Goal: Transaction & Acquisition: Purchase product/service

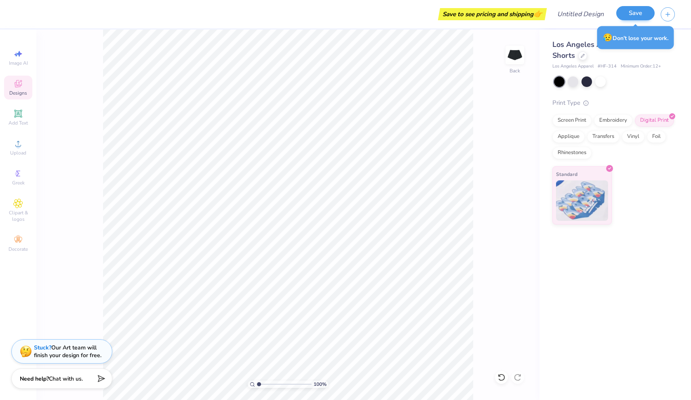
click at [630, 16] on button "Save" at bounding box center [635, 13] width 38 height 14
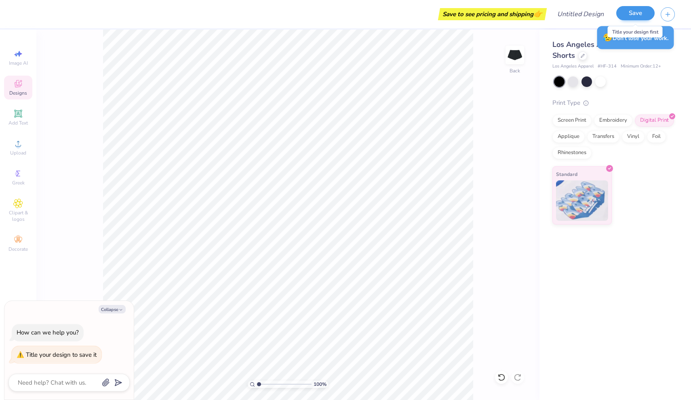
click at [630, 12] on button "Save" at bounding box center [635, 13] width 38 height 14
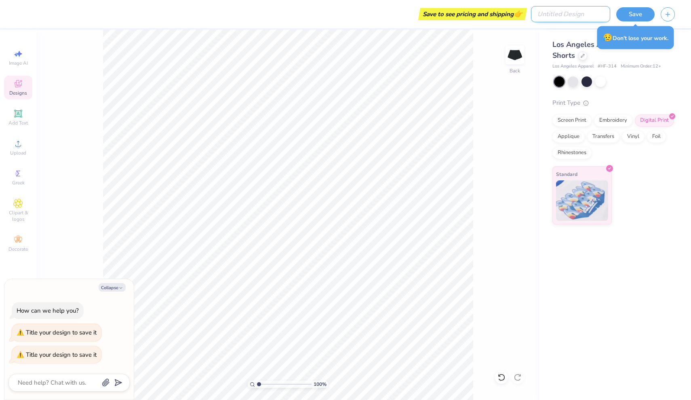
type textarea "x"
click at [580, 14] on input "Design Title" at bounding box center [570, 14] width 79 height 16
click at [669, 16] on icon "button" at bounding box center [667, 13] width 7 height 7
click at [572, 18] on input "Design Title" at bounding box center [570, 14] width 79 height 16
type input "C"
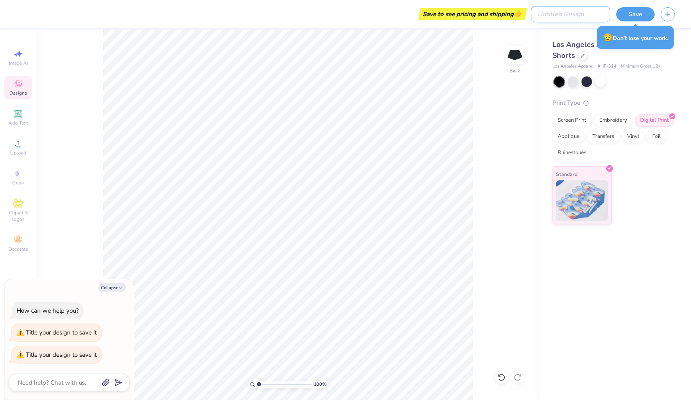
type textarea "x"
type input "CD"
type textarea "x"
type input "CDW"
type textarea "x"
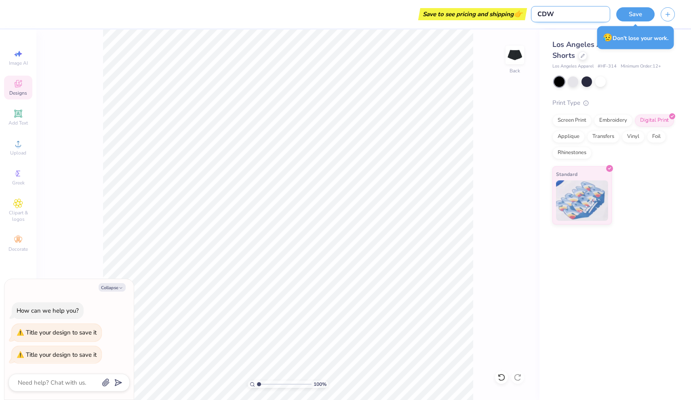
type input "CDWX"
type textarea "x"
type input "CDWX"
type textarea "x"
type input "CDWX S"
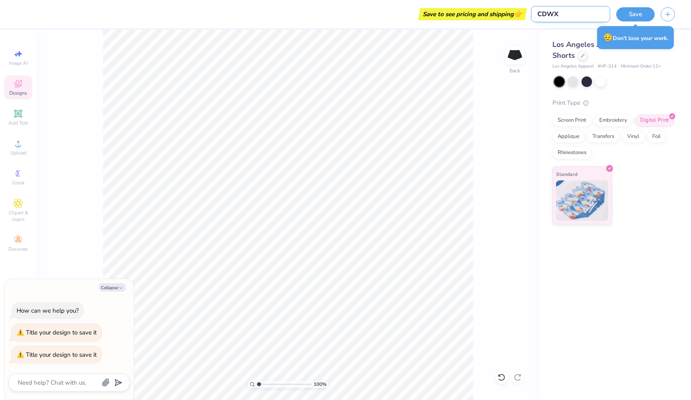
type textarea "x"
type input "CDWX Sh"
type textarea "x"
type input "CDWX Sho"
type textarea "x"
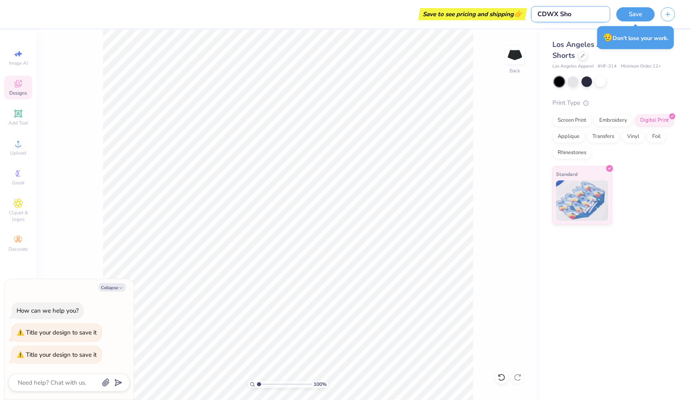
type input "CDWX Shor"
type textarea "x"
type input "CDWX Short"
type textarea "x"
type input "CDWX Shorts"
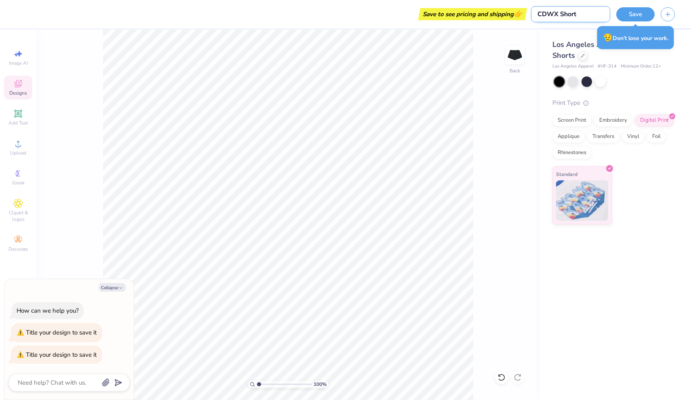
type textarea "x"
type input "CDWX Shorts"
click at [635, 10] on button "Save" at bounding box center [635, 13] width 38 height 14
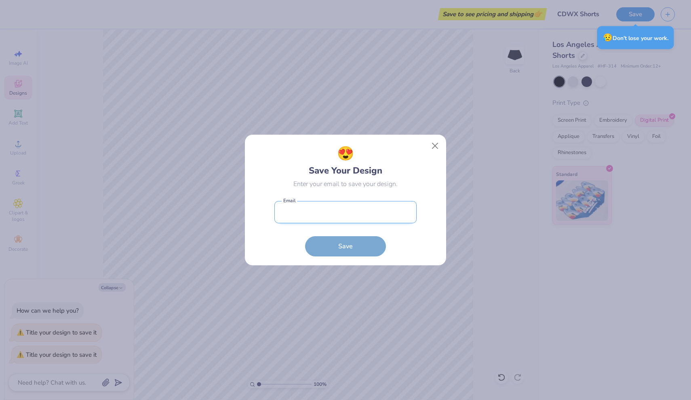
click at [311, 204] on input "email" at bounding box center [345, 212] width 142 height 22
type input "[EMAIL_ADDRESS][DOMAIN_NAME]"
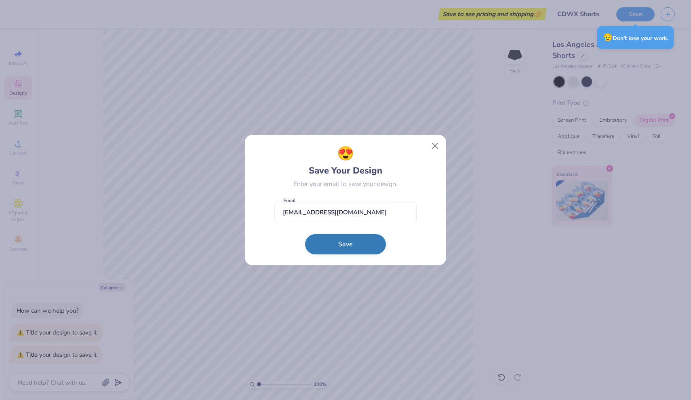
click at [324, 244] on button "Save" at bounding box center [345, 244] width 81 height 20
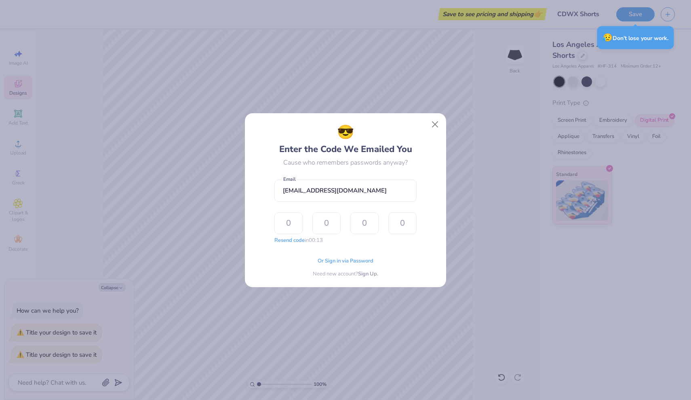
type input "5"
type input "2"
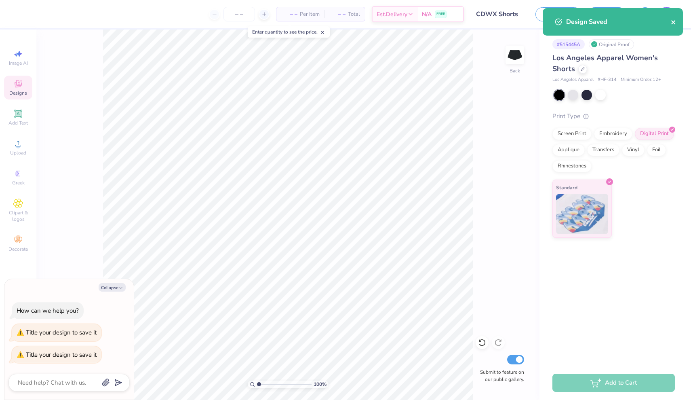
click at [673, 22] on icon "close" at bounding box center [673, 22] width 4 height 4
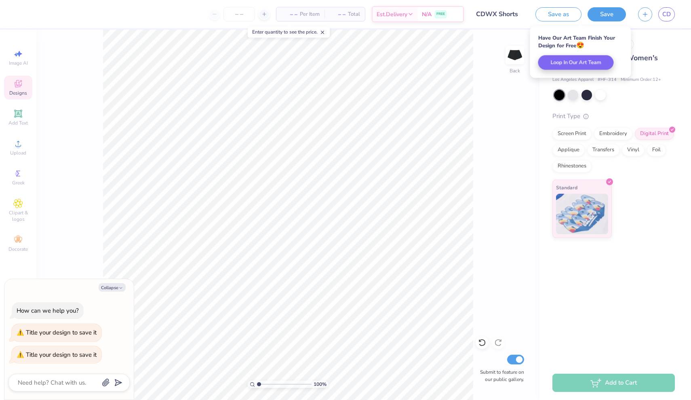
click at [607, 383] on div "Add to Cart" at bounding box center [613, 382] width 122 height 18
click at [601, 337] on div "# 515445A Original Proof Los Angeles Apparel Women's Shorts Los Angeles Apparel…" at bounding box center [615, 197] width 152 height 336
click at [613, 383] on div "Add to Cart" at bounding box center [613, 382] width 122 height 18
click at [654, 131] on div "Digital Print" at bounding box center [654, 132] width 39 height 12
click at [605, 381] on div "Add to Cart" at bounding box center [613, 382] width 122 height 18
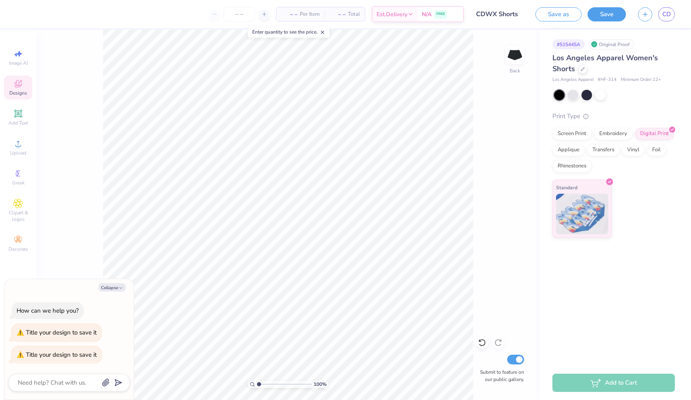
click at [608, 60] on span "Los Angeles Apparel Women's Shorts" at bounding box center [604, 63] width 105 height 21
click at [560, 99] on div at bounding box center [559, 95] width 11 height 11
click at [559, 98] on div at bounding box center [559, 95] width 11 height 11
type textarea "x"
click at [264, 14] on line at bounding box center [263, 14] width 3 height 0
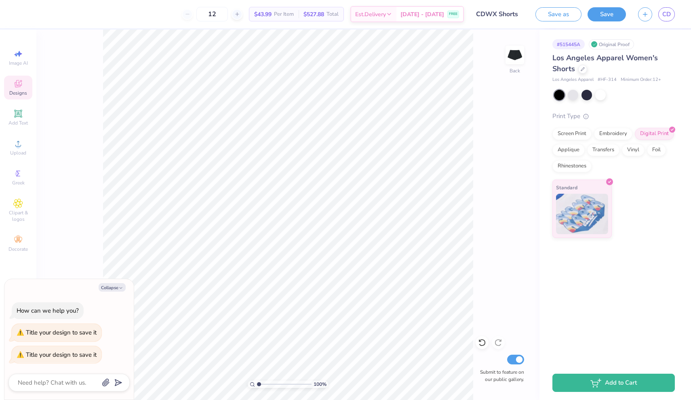
click at [198, 15] on div "12" at bounding box center [212, 14] width 61 height 15
click at [228, 15] on input "12" at bounding box center [212, 14] width 32 height 15
type input "1"
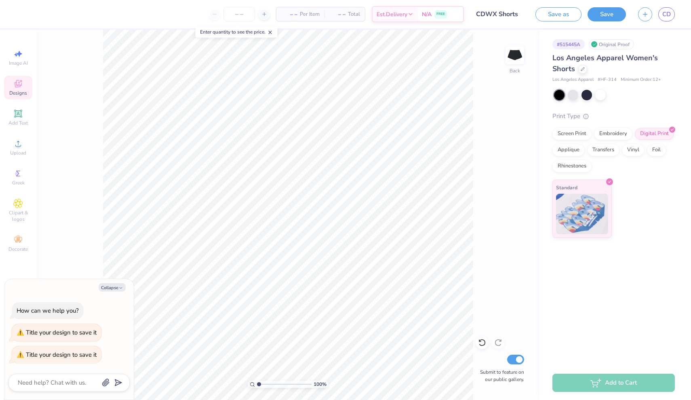
click at [271, 33] on line at bounding box center [270, 32] width 3 height 3
click at [261, 16] on icon at bounding box center [264, 14] width 6 height 6
type input "12"
